Goal: Information Seeking & Learning: Check status

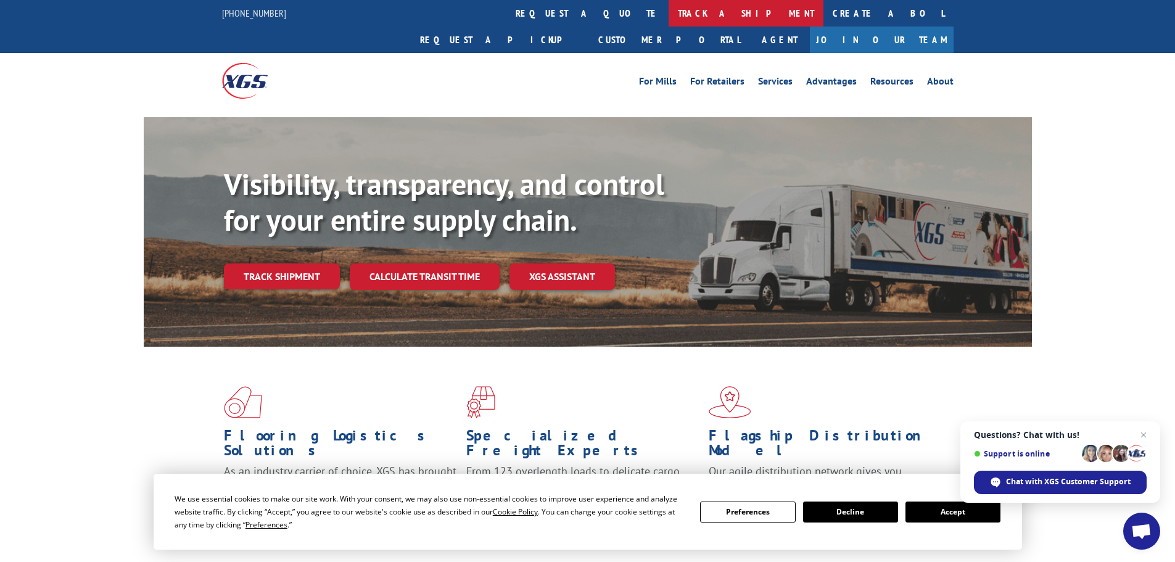
click at [668, 17] on link "track a shipment" at bounding box center [745, 13] width 155 height 27
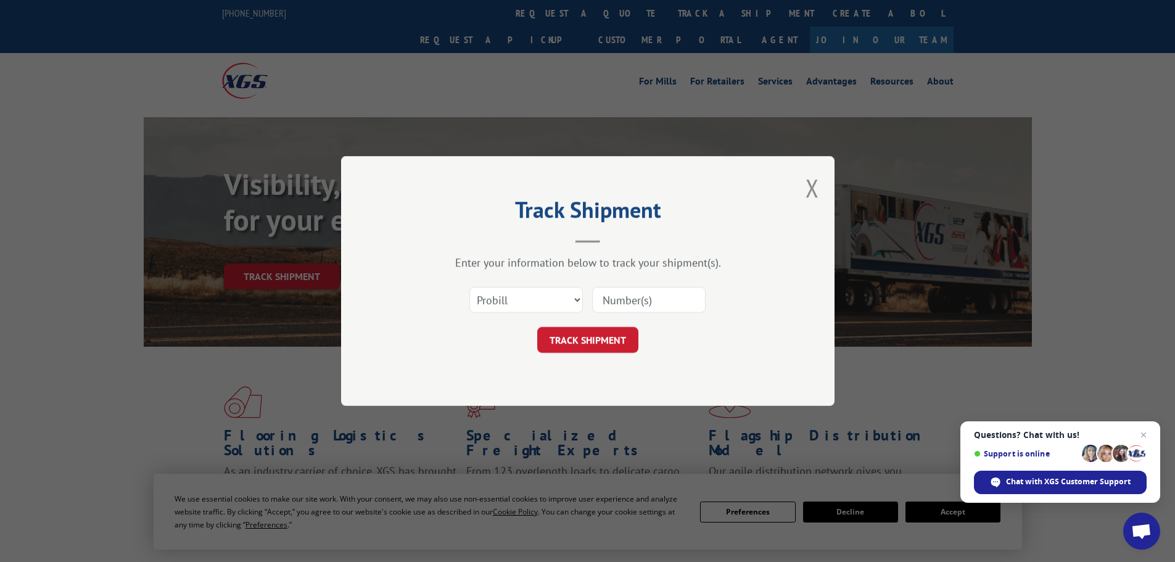
click at [633, 304] on input at bounding box center [648, 300] width 113 height 26
click at [623, 294] on input at bounding box center [648, 300] width 113 height 26
paste input "17467745"
type input "17467745"
click at [537, 327] on button "TRACK SHIPMENT" at bounding box center [587, 340] width 101 height 26
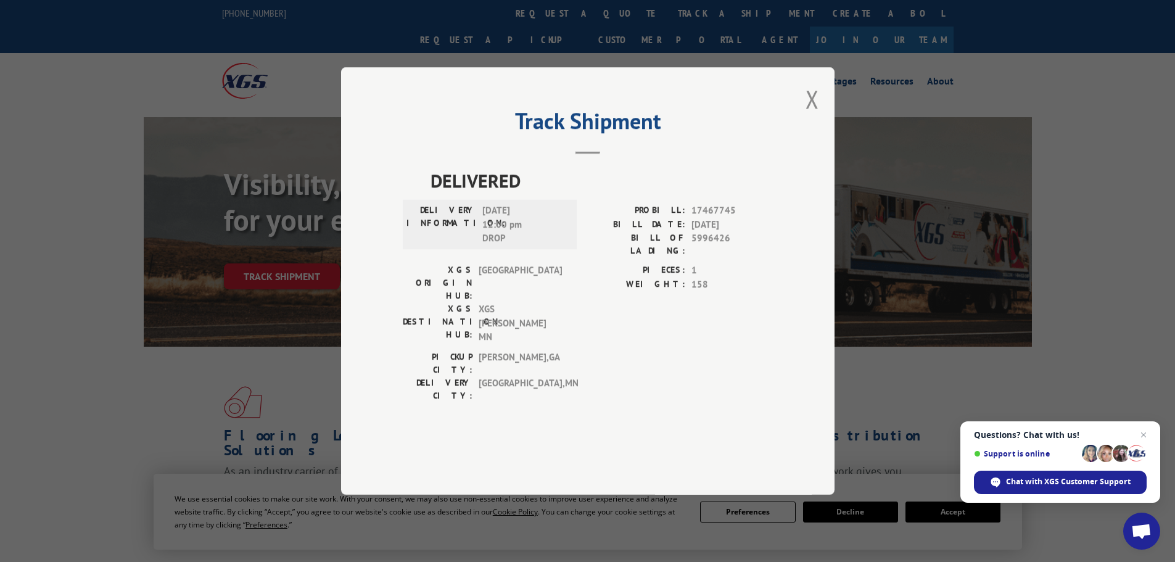
click at [810, 115] on button "Close modal" at bounding box center [812, 99] width 14 height 33
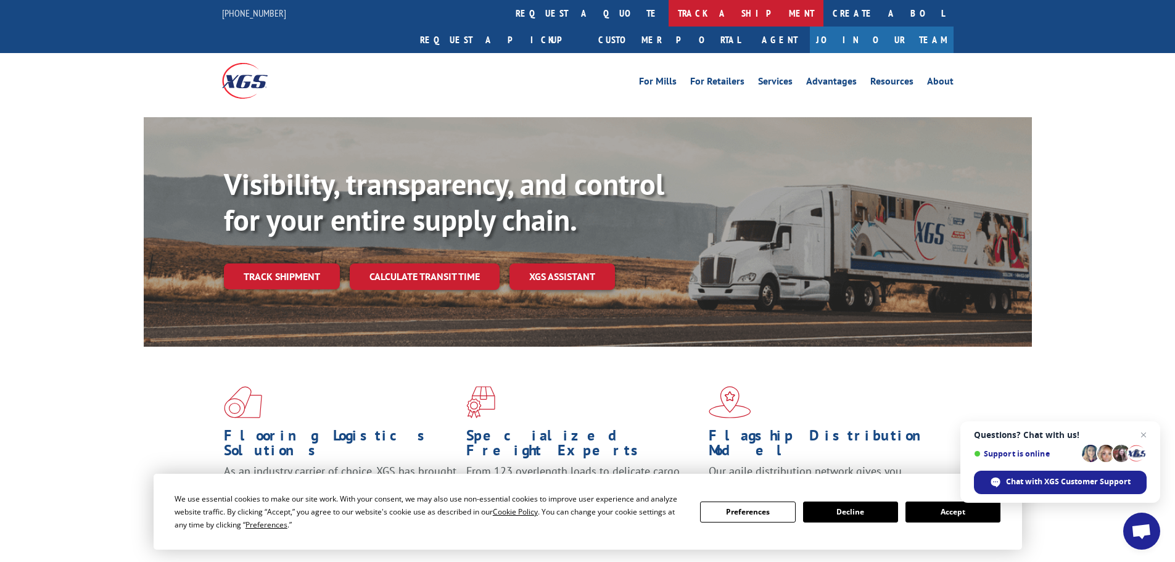
click at [668, 10] on link "track a shipment" at bounding box center [745, 13] width 155 height 27
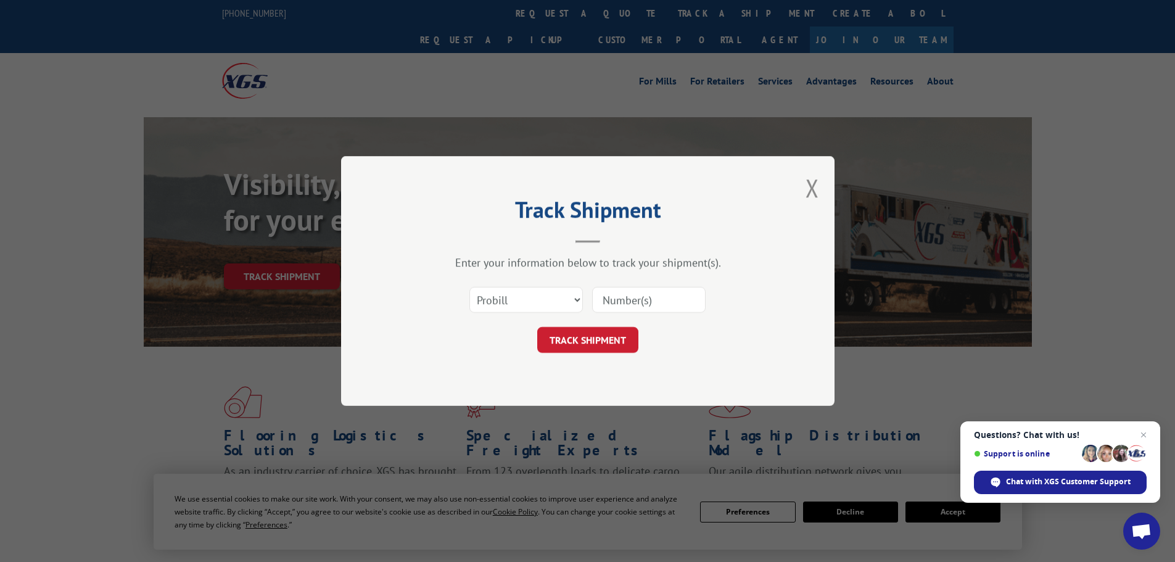
click at [623, 302] on input at bounding box center [648, 300] width 113 height 26
paste input "17587916"
type input "17587916"
click at [614, 339] on button "TRACK SHIPMENT" at bounding box center [587, 340] width 101 height 26
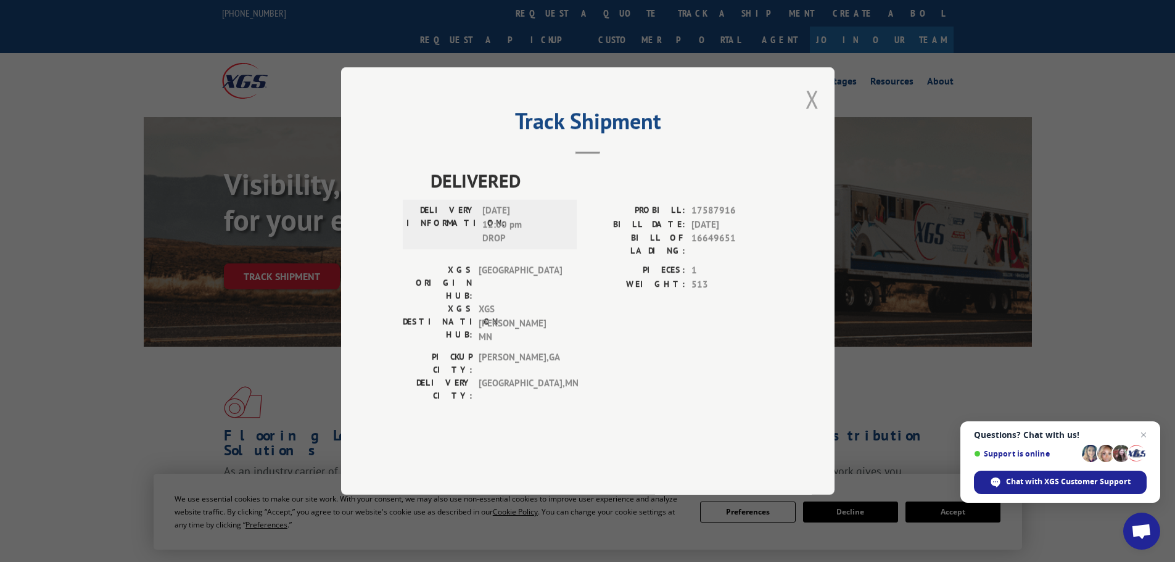
click at [812, 115] on button "Close modal" at bounding box center [812, 99] width 14 height 33
